Goal: Task Accomplishment & Management: Manage account settings

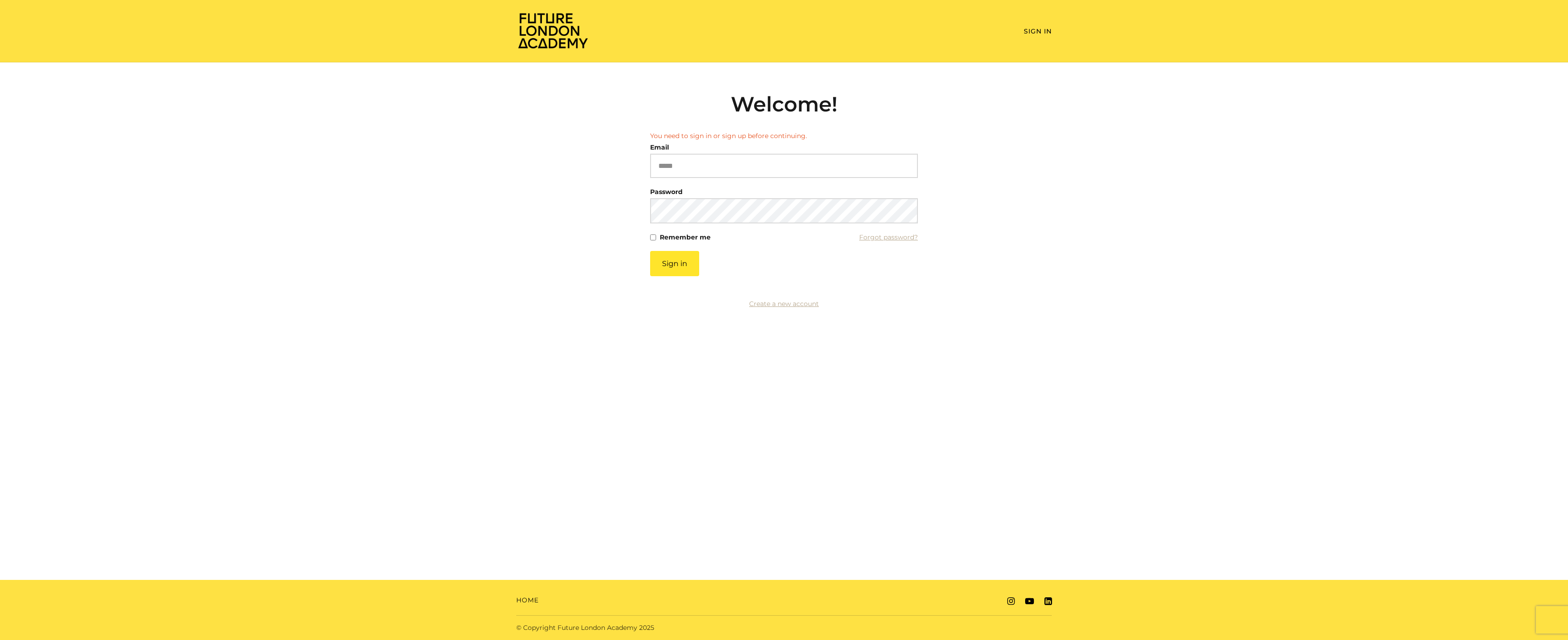
click at [750, 153] on input "Email" at bounding box center [784, 166] width 268 height 24
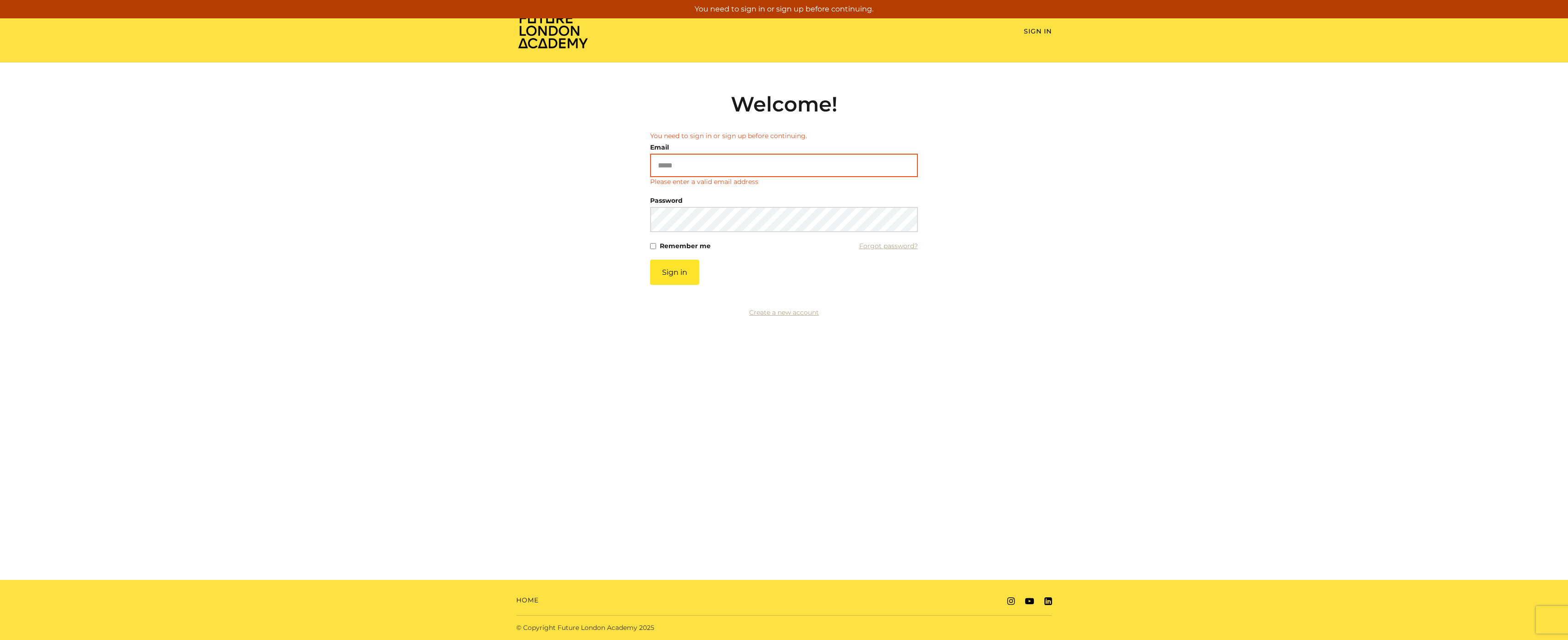
click at [765, 160] on input "Email" at bounding box center [784, 165] width 268 height 23
click at [767, 166] on input "Email" at bounding box center [784, 165] width 268 height 23
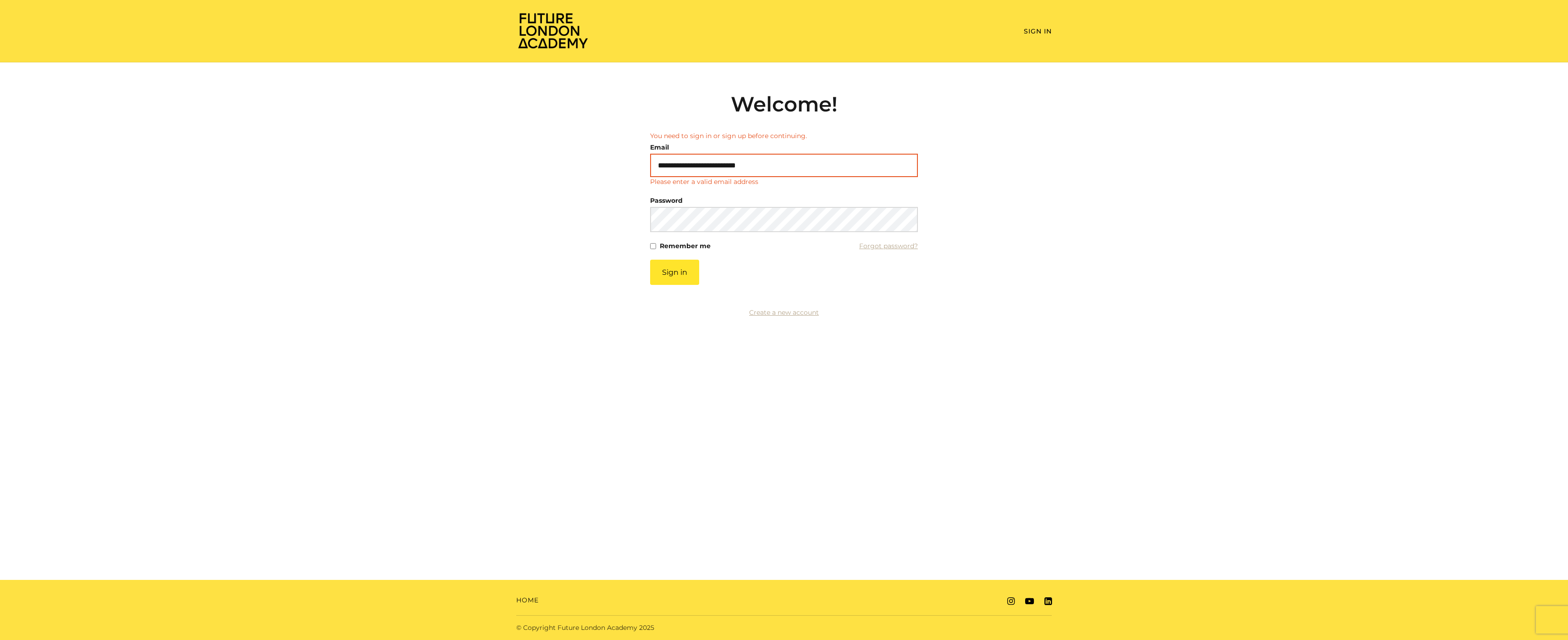
type input "**********"
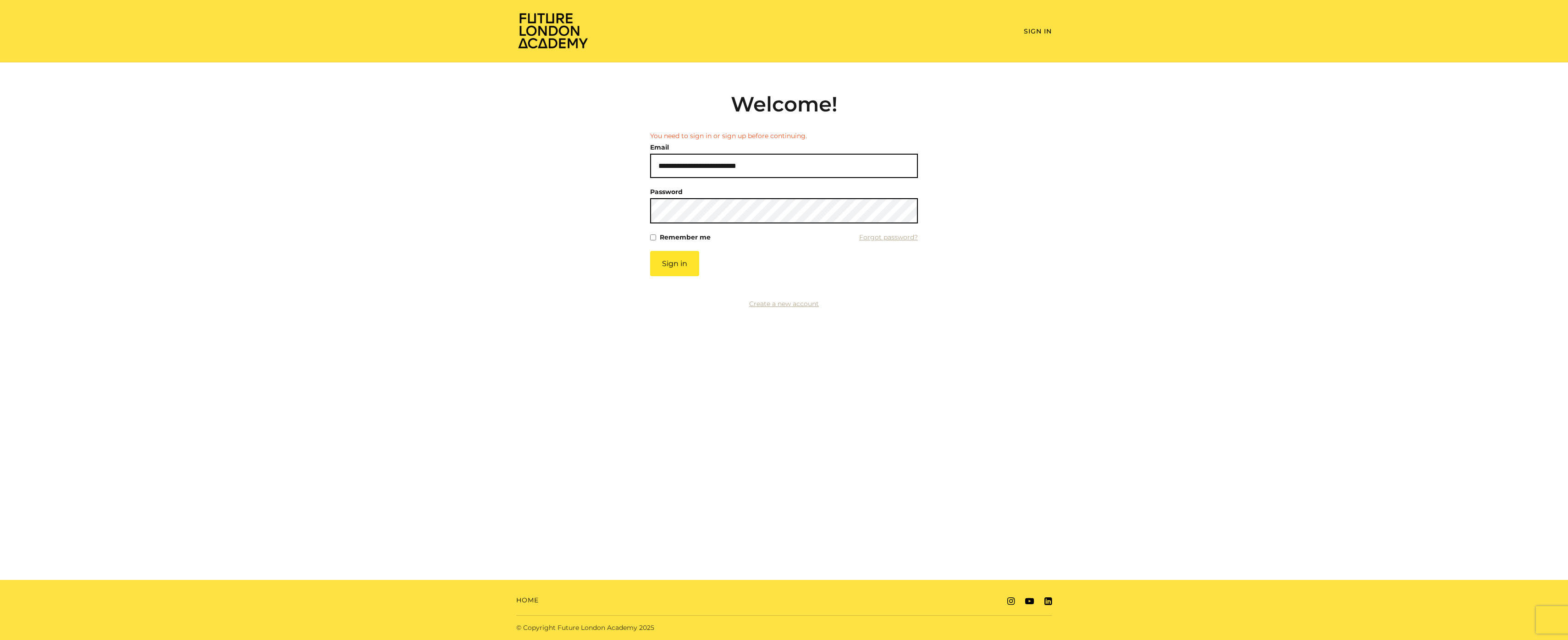
click at [650, 251] on button "Sign in" at bounding box center [674, 263] width 49 height 25
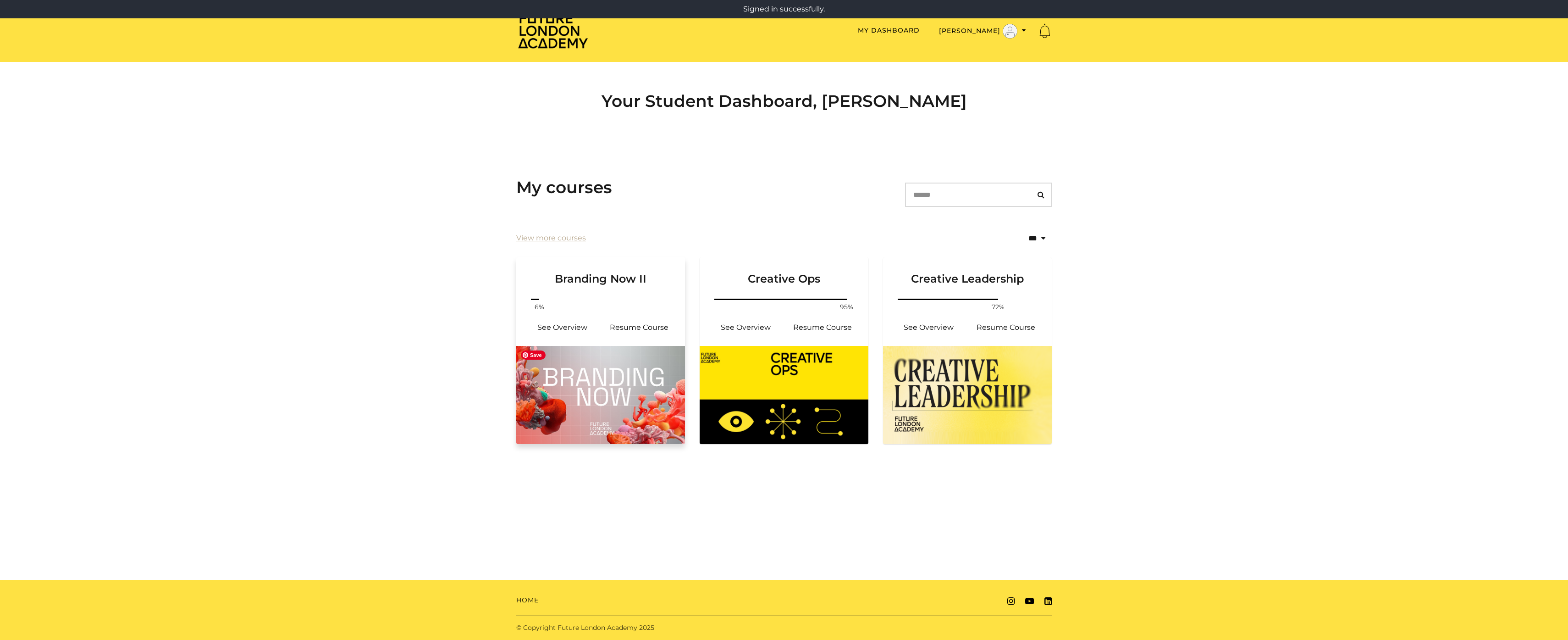
click at [595, 415] on img at bounding box center [600, 395] width 169 height 98
